Goal: Task Accomplishment & Management: Use online tool/utility

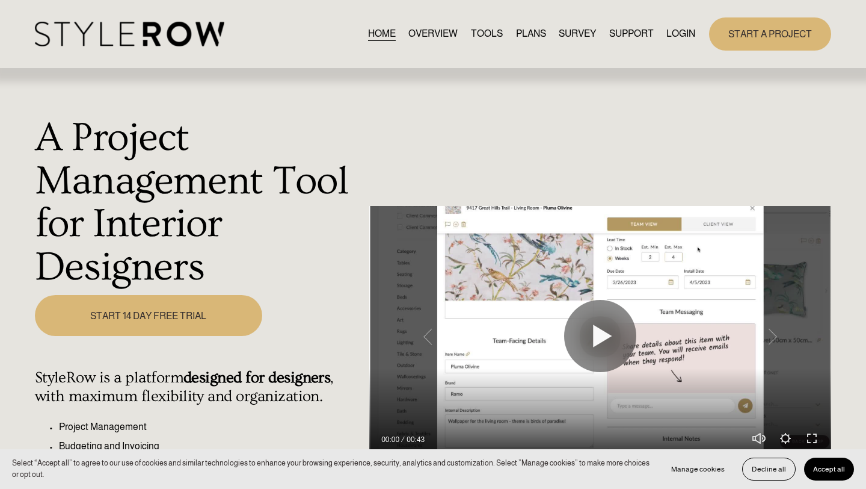
click at [670, 37] on link "LOGIN" at bounding box center [681, 34] width 29 height 16
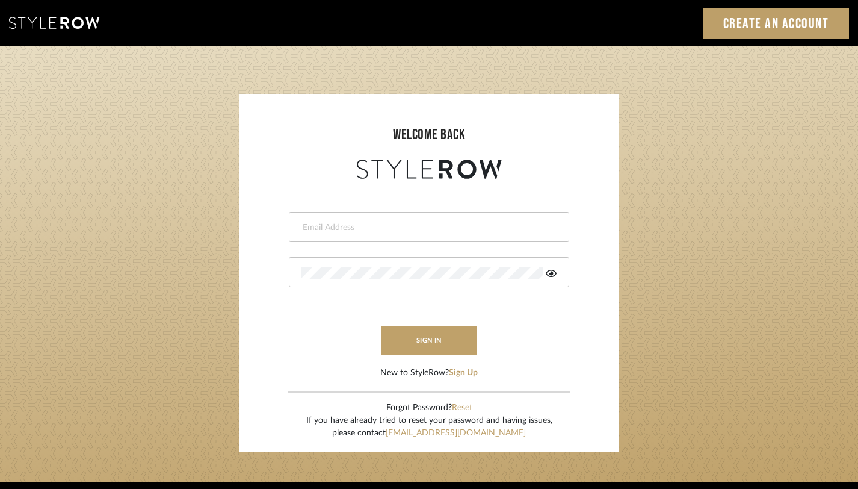
click at [377, 227] on input "email" at bounding box center [427, 227] width 252 height 12
type input "janelli@tfoxproductions.com"
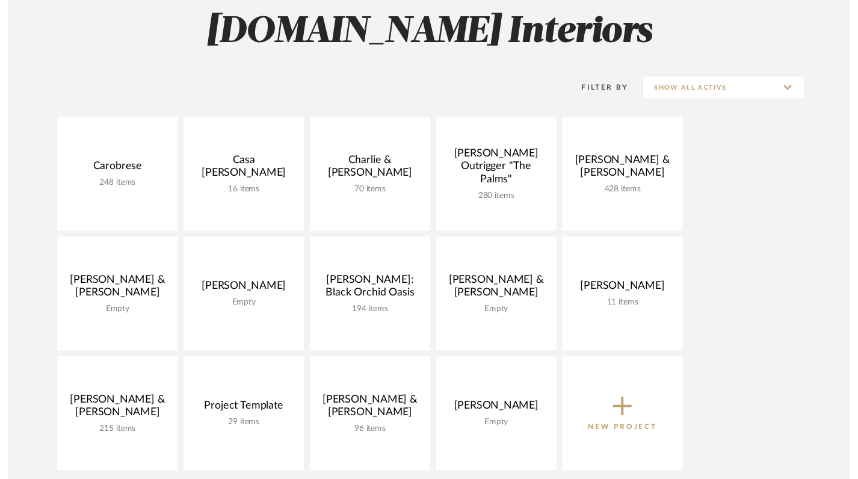
scroll to position [199, 0]
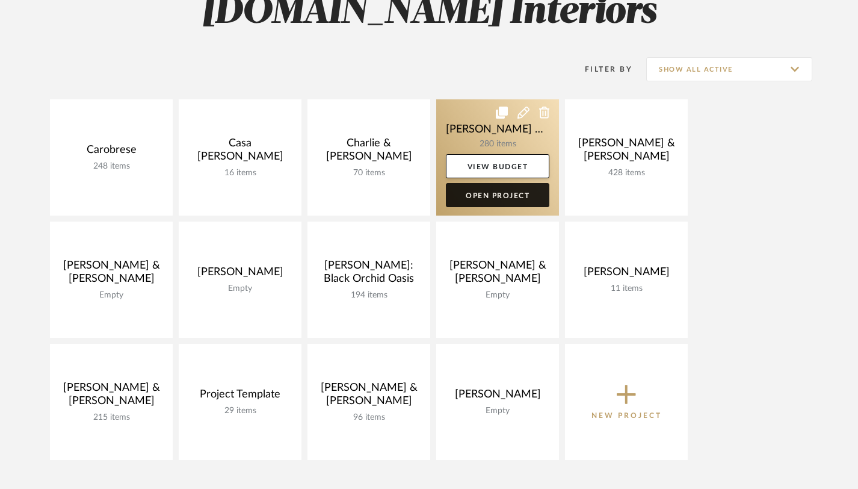
click at [472, 194] on link "Open Project" at bounding box center [497, 195] width 103 height 24
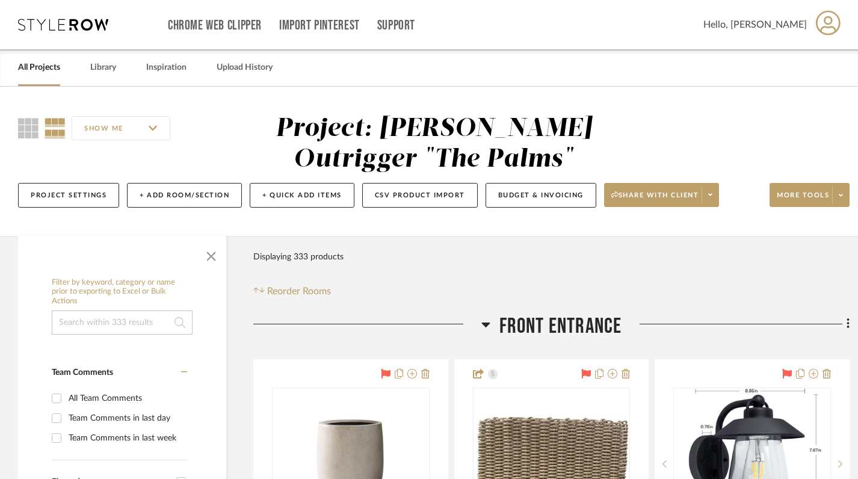
scroll to position [152, 0]
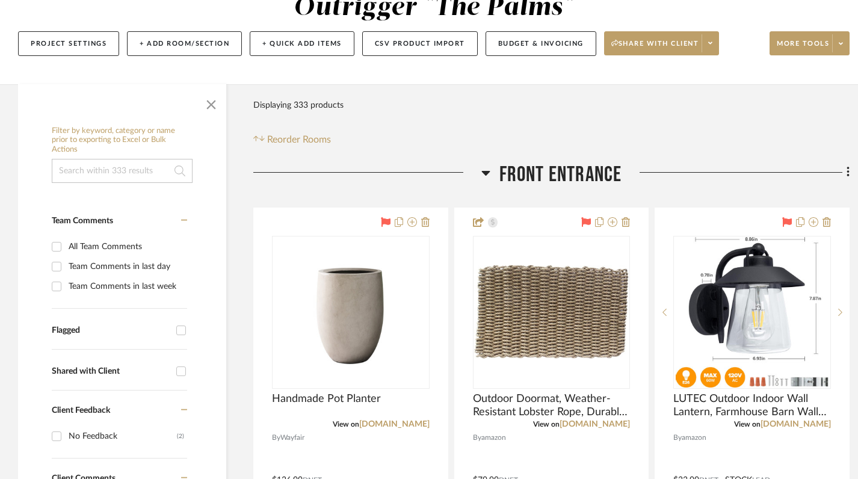
click at [484, 177] on icon at bounding box center [485, 172] width 9 height 14
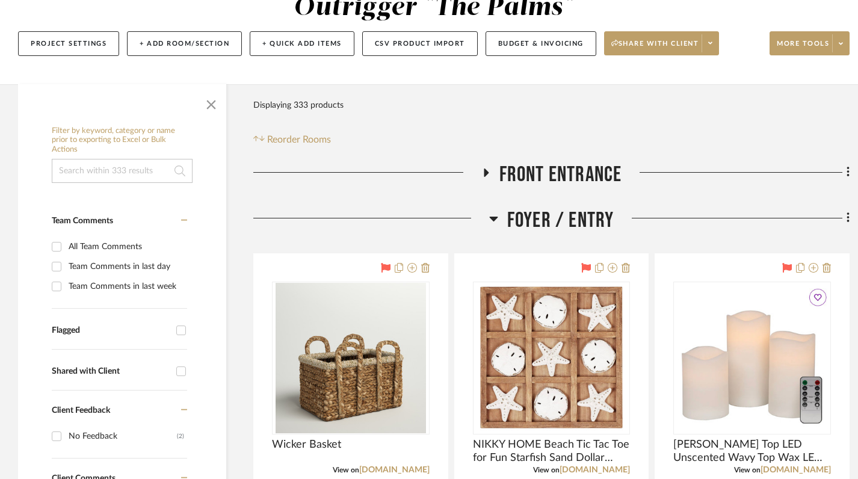
click at [496, 215] on icon at bounding box center [493, 218] width 9 height 14
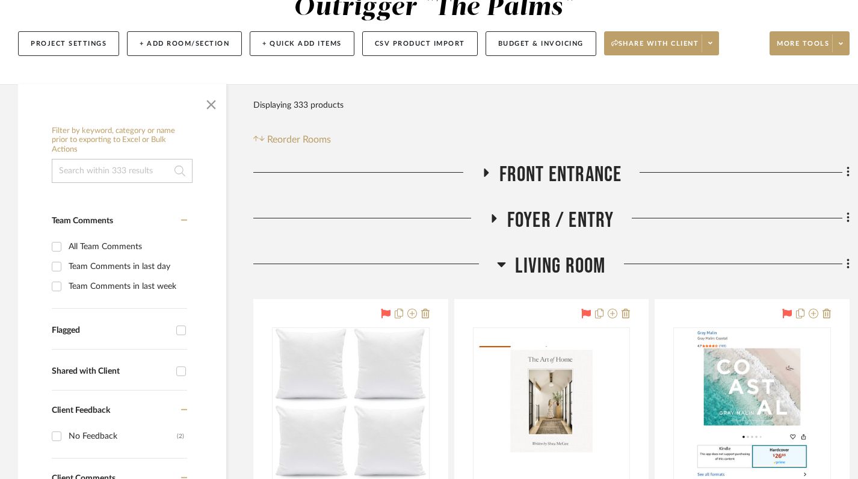
click at [500, 264] on icon at bounding box center [502, 264] width 8 height 5
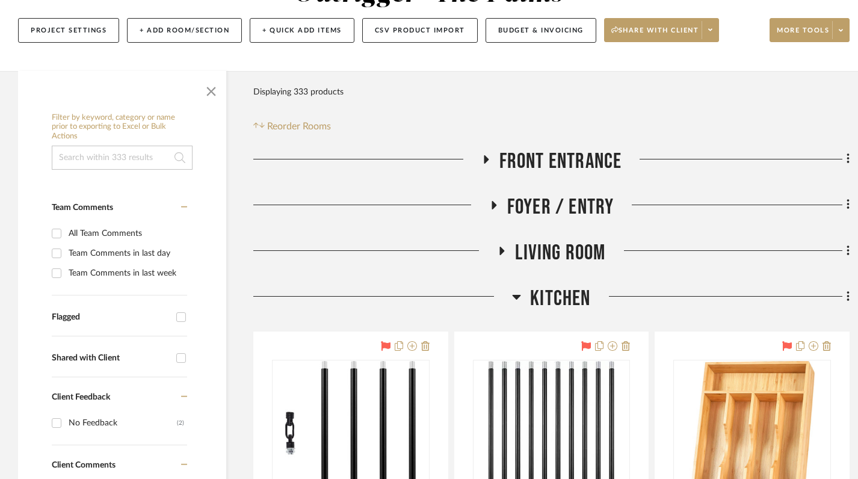
scroll to position [249, 0]
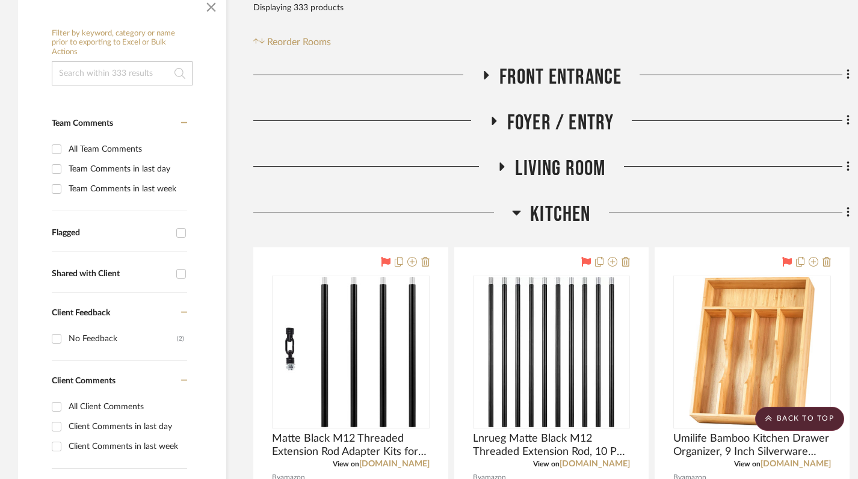
click at [515, 214] on icon at bounding box center [517, 213] width 8 height 5
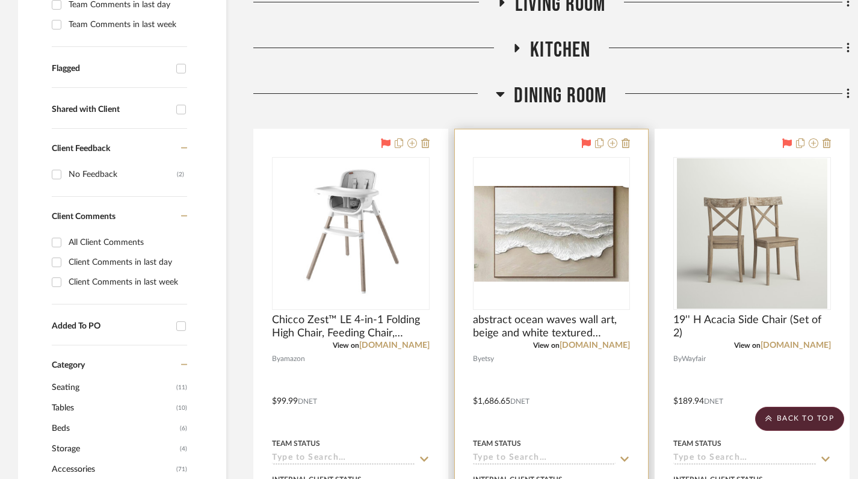
scroll to position [418, 0]
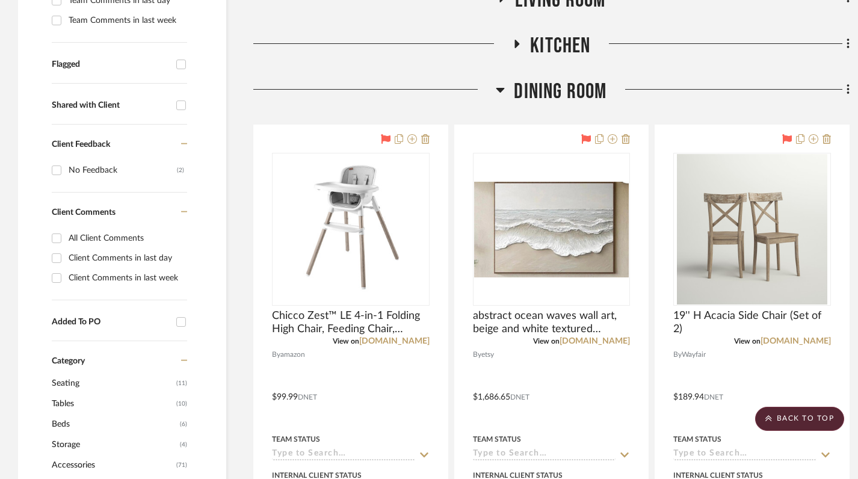
click at [501, 89] on icon at bounding box center [500, 90] width 8 height 5
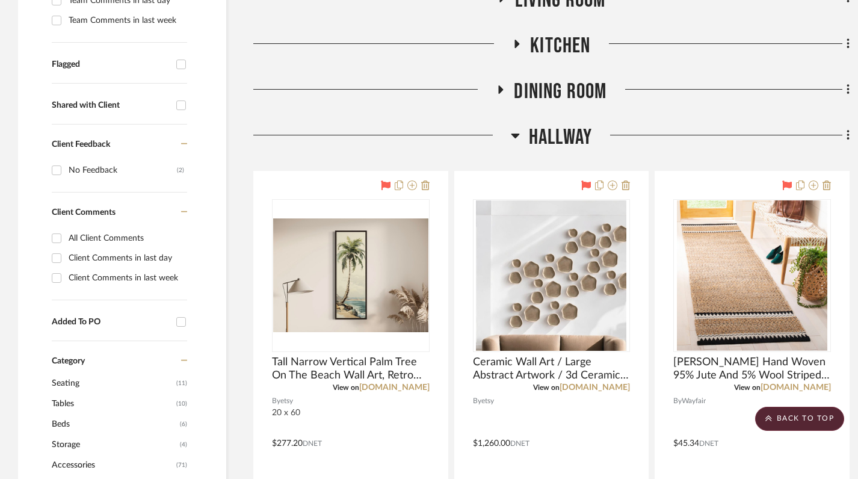
click at [513, 135] on icon at bounding box center [515, 136] width 8 height 5
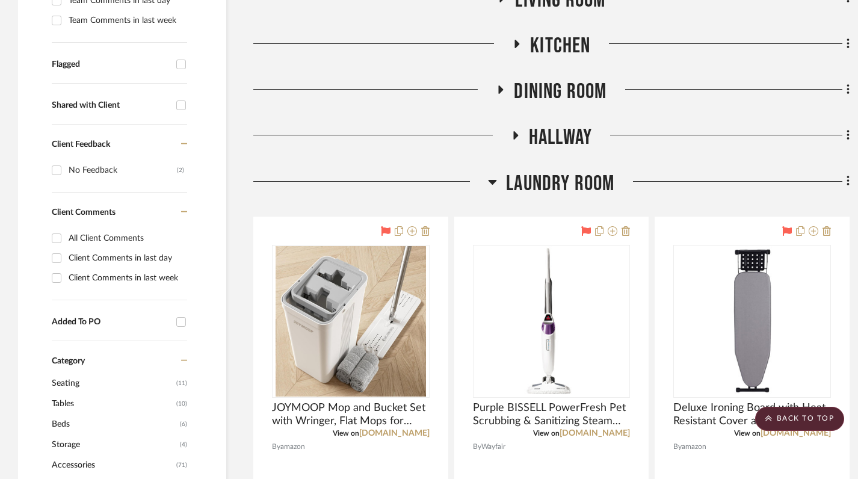
click at [493, 179] on icon at bounding box center [492, 181] width 9 height 14
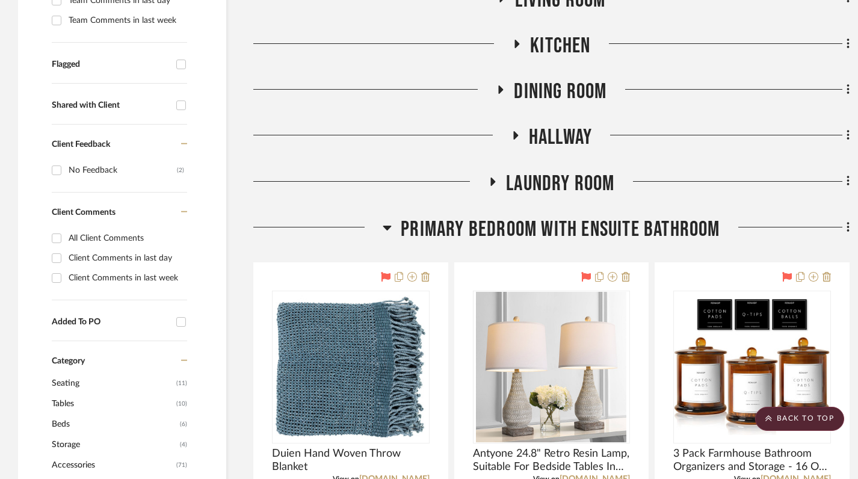
scroll to position [509, 0]
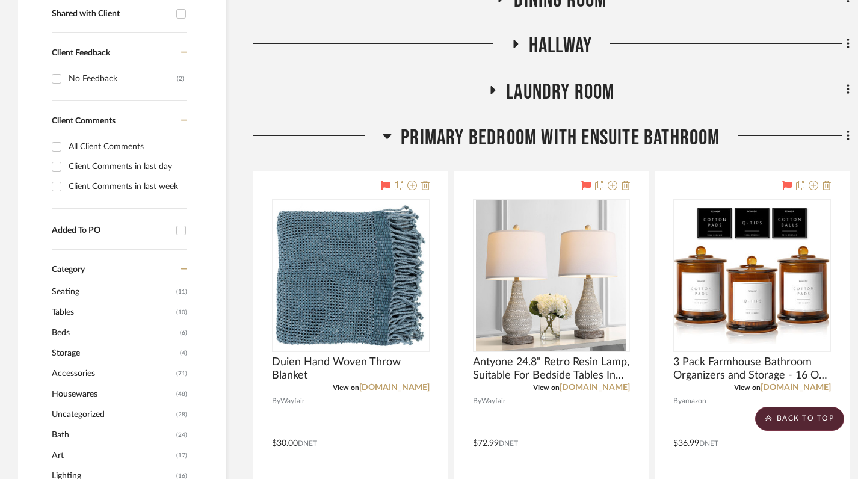
click at [386, 134] on icon at bounding box center [387, 136] width 8 height 5
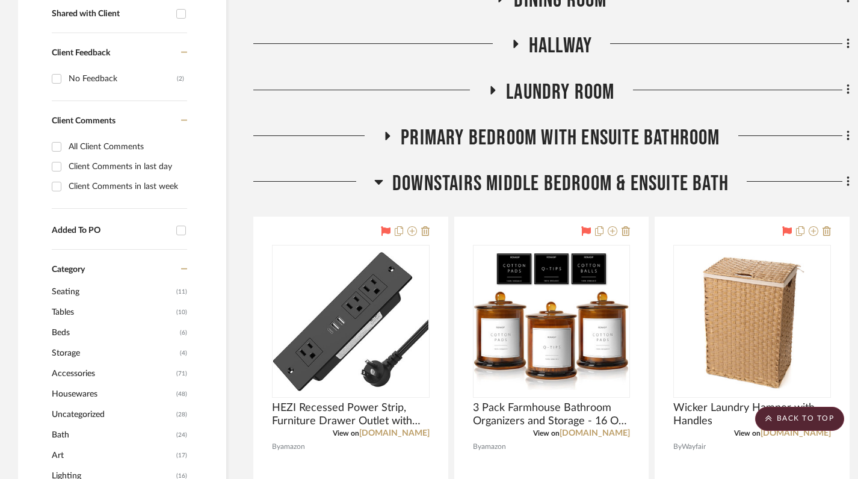
click at [379, 177] on icon at bounding box center [378, 181] width 9 height 14
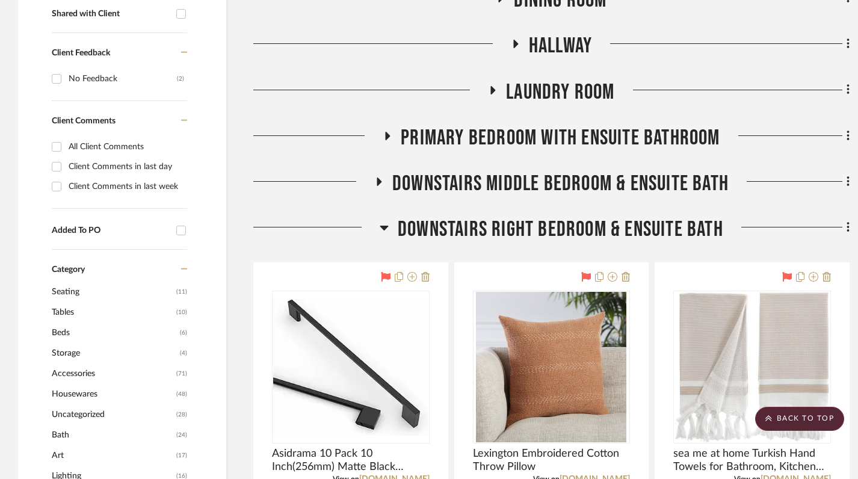
click at [380, 226] on icon at bounding box center [384, 228] width 8 height 5
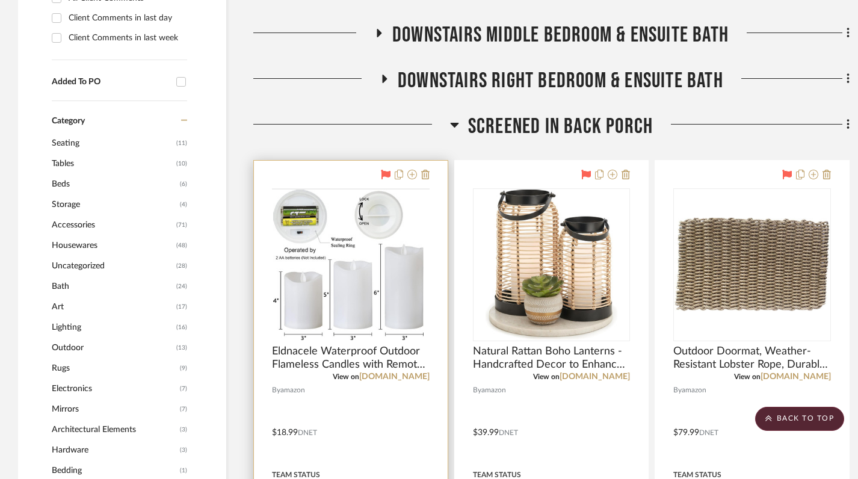
scroll to position [674, 0]
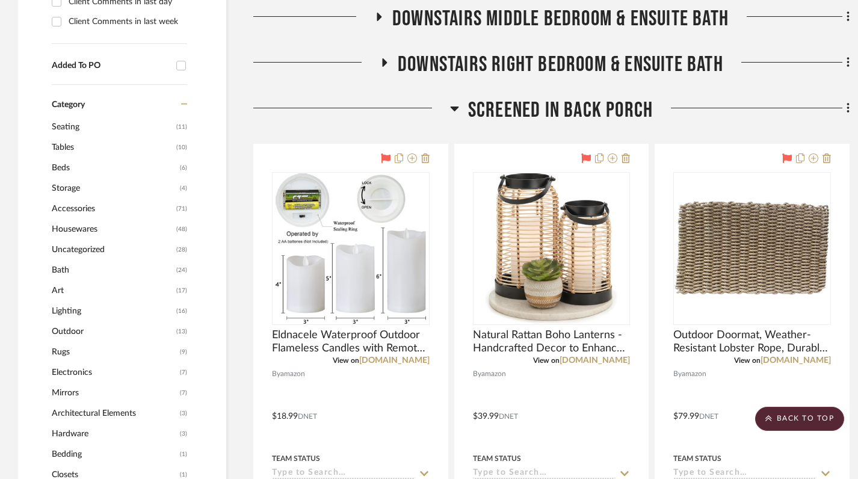
click at [452, 111] on icon at bounding box center [454, 108] width 9 height 14
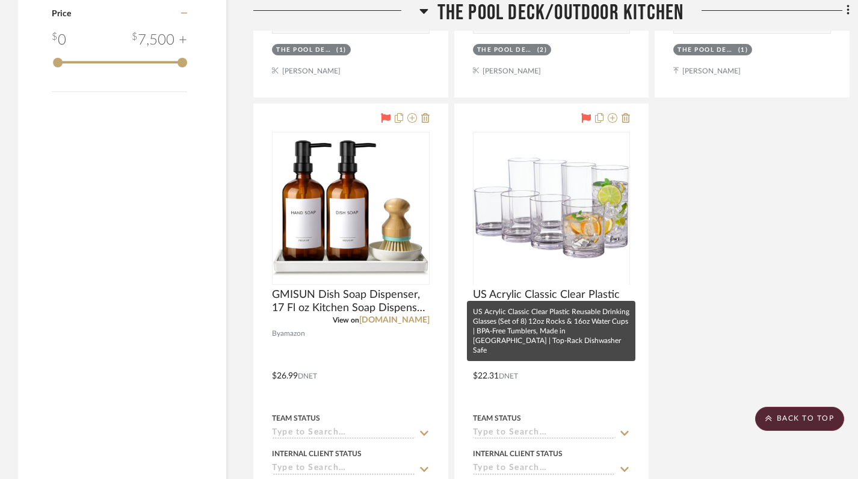
scroll to position [1854, 0]
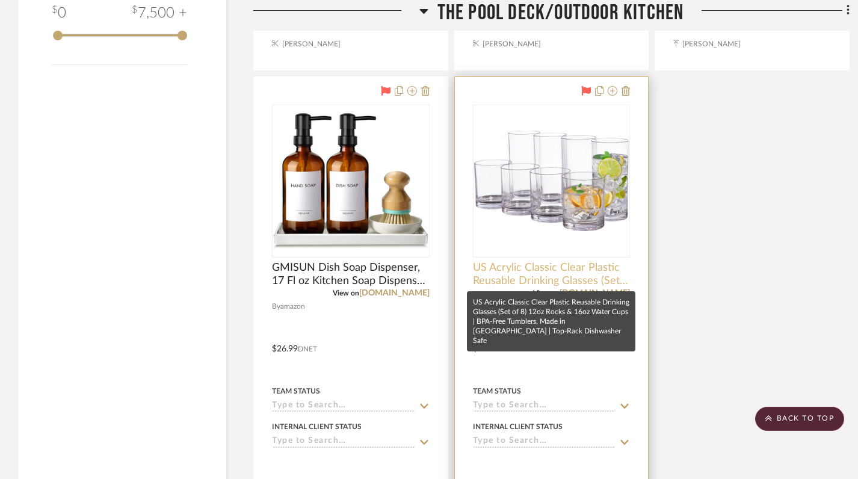
click at [582, 277] on span "US Acrylic Classic Clear Plastic Reusable Drinking Glasses (Set of 8) 12oz Rock…" at bounding box center [552, 274] width 158 height 26
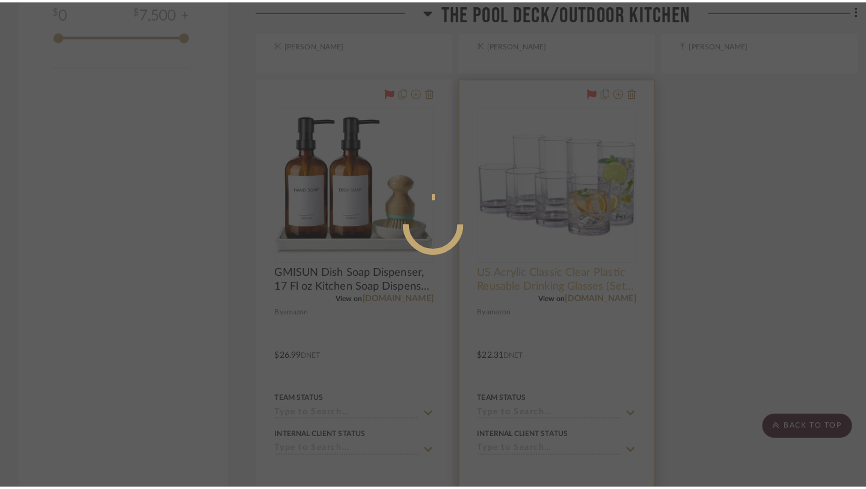
scroll to position [0, 0]
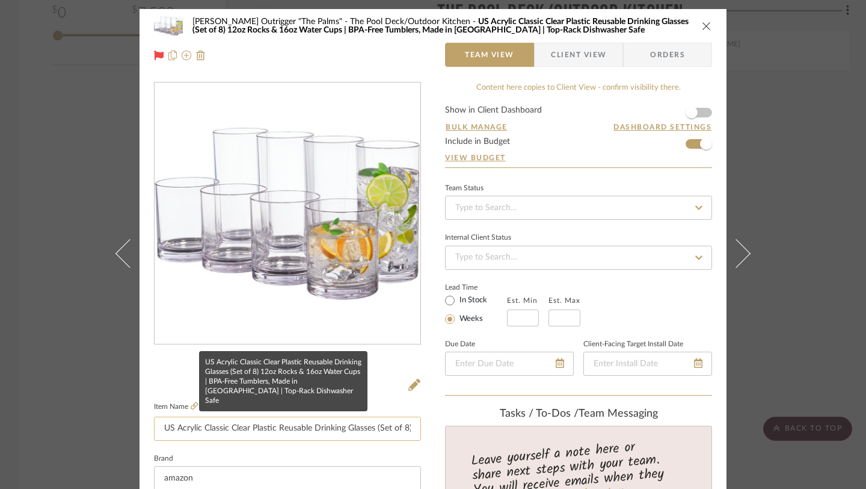
click at [382, 426] on input "US Acrylic Classic Clear Plastic Reusable Drinking Glasses (Set of 8) 12oz Rock…" at bounding box center [287, 428] width 267 height 24
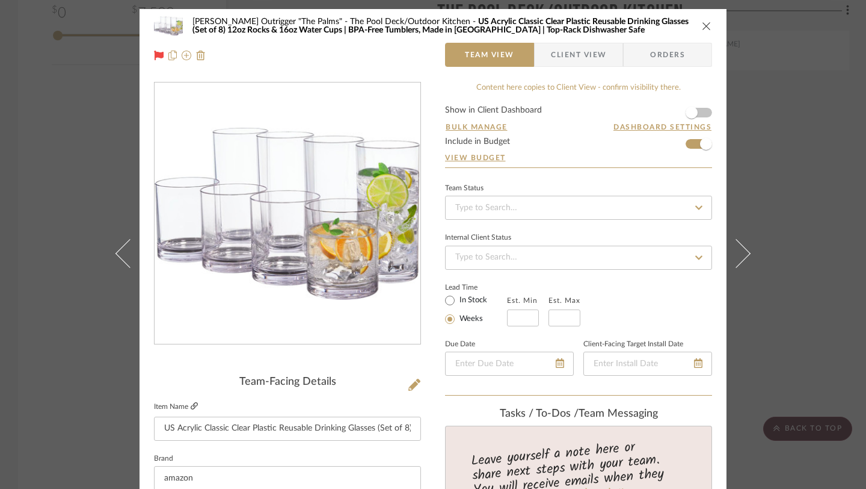
click at [191, 407] on icon at bounding box center [194, 405] width 7 height 7
